Goal: Check status: Check status

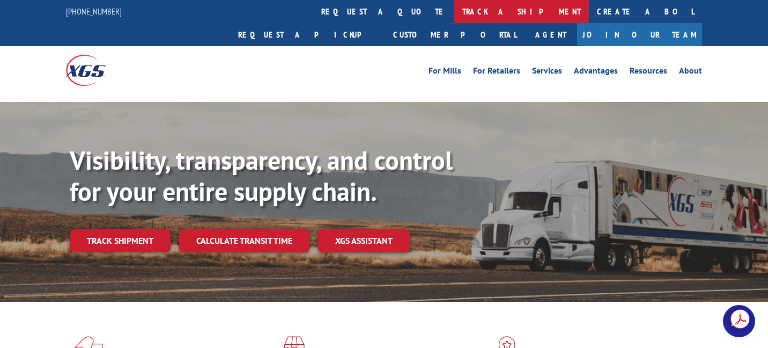
click at [454, 9] on link "track a shipment" at bounding box center [521, 11] width 135 height 23
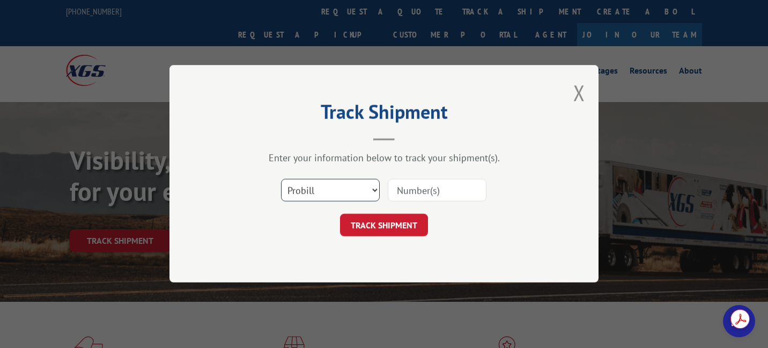
click at [319, 186] on select "Select category... Probill BOL PO" at bounding box center [330, 190] width 99 height 23
select select "bol"
click at [281, 179] on select "Select category... Probill BOL PO" at bounding box center [330, 190] width 99 height 23
click at [437, 191] on input at bounding box center [437, 190] width 99 height 23
paste input "17597738"
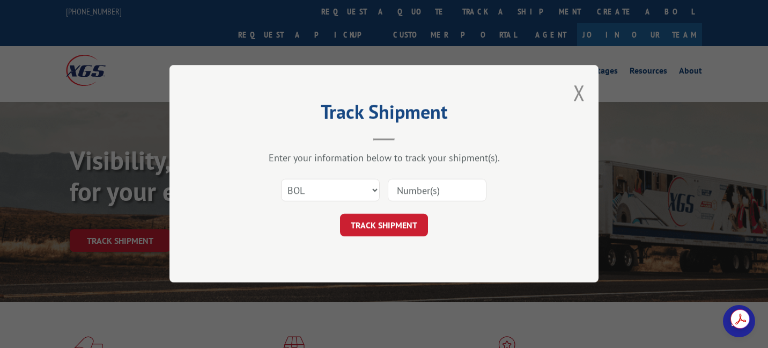
type input "17597738"
click button "TRACK SHIPMENT" at bounding box center [384, 225] width 88 height 23
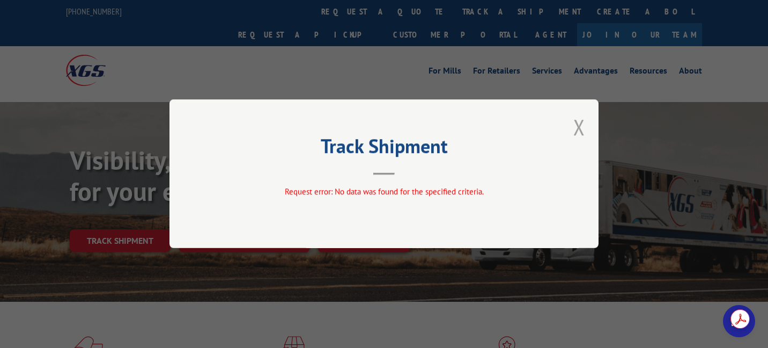
click at [583, 127] on button "Close modal" at bounding box center [579, 127] width 12 height 28
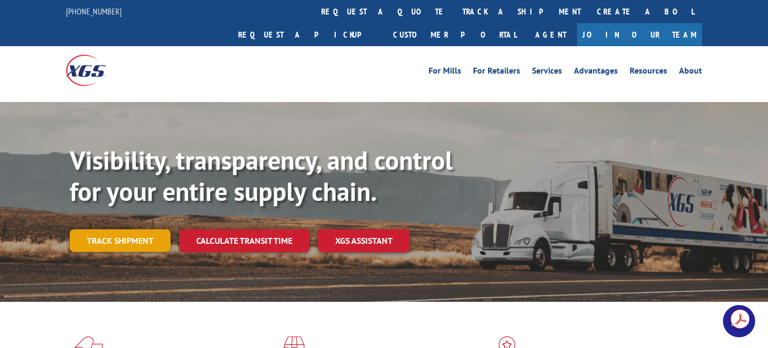
click at [130, 229] on link "Track shipment" at bounding box center [120, 240] width 101 height 23
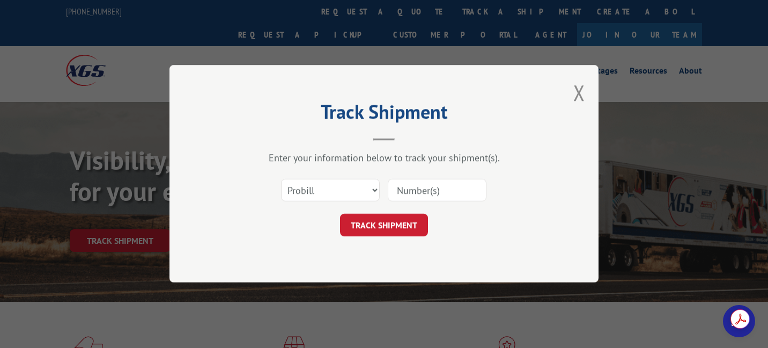
click at [447, 189] on input at bounding box center [437, 190] width 99 height 23
type input "17597738"
click button "TRACK SHIPMENT" at bounding box center [384, 225] width 88 height 23
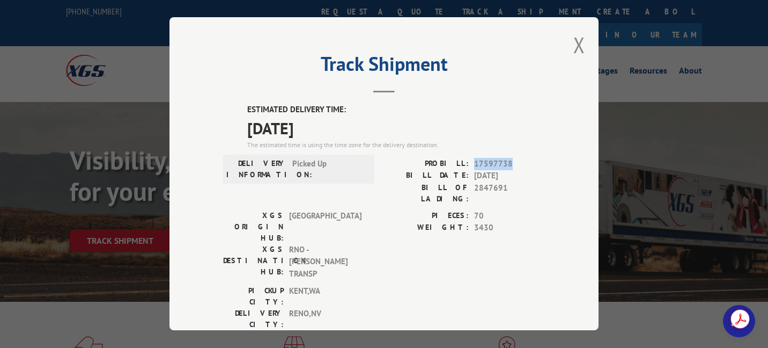
drag, startPoint x: 470, startPoint y: 161, endPoint x: 520, endPoint y: 161, distance: 49.3
click at [520, 161] on span "17597738" at bounding box center [509, 164] width 71 height 12
copy span "17597738"
